Goal: Transaction & Acquisition: Purchase product/service

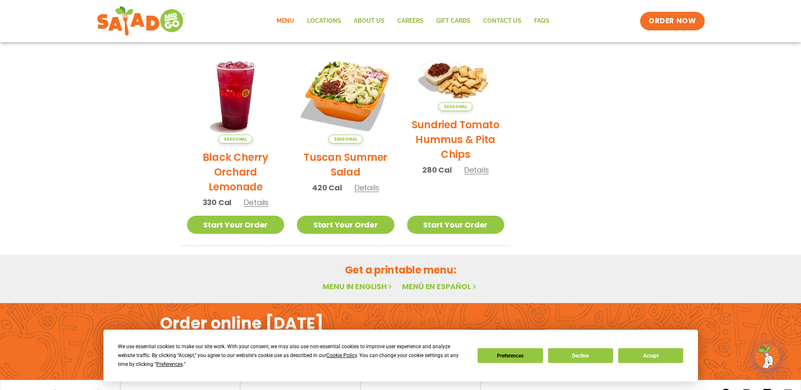
scroll to position [447, 0]
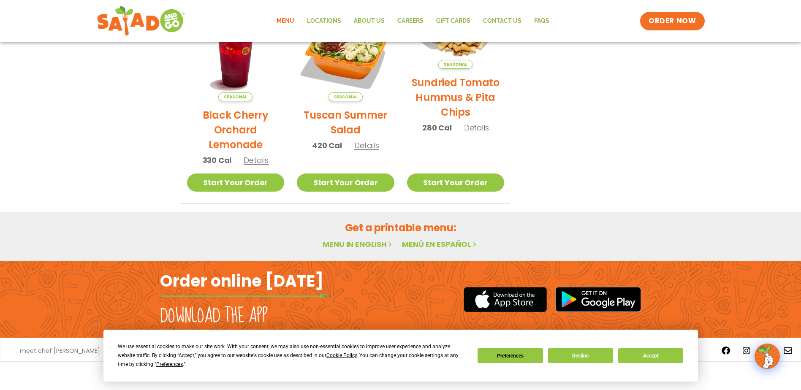
click at [370, 246] on link "Menu in English" at bounding box center [357, 244] width 71 height 11
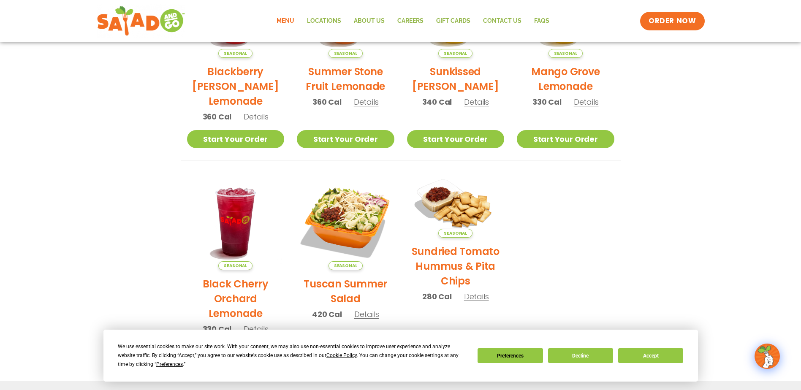
scroll to position [447, 0]
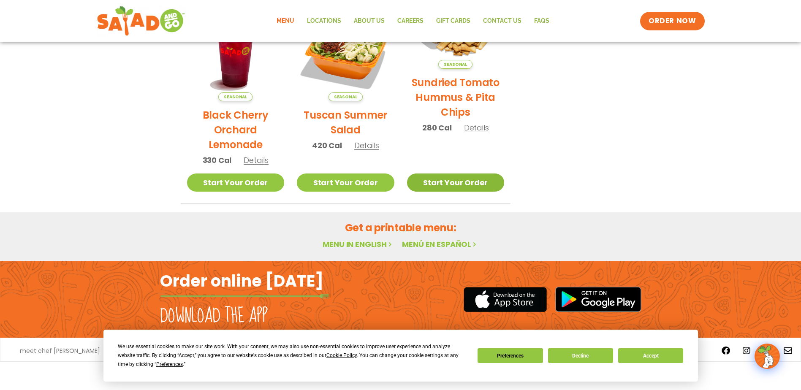
click at [441, 189] on link "Start Your Order" at bounding box center [455, 182] width 97 height 18
